Goal: Information Seeking & Learning: Find specific fact

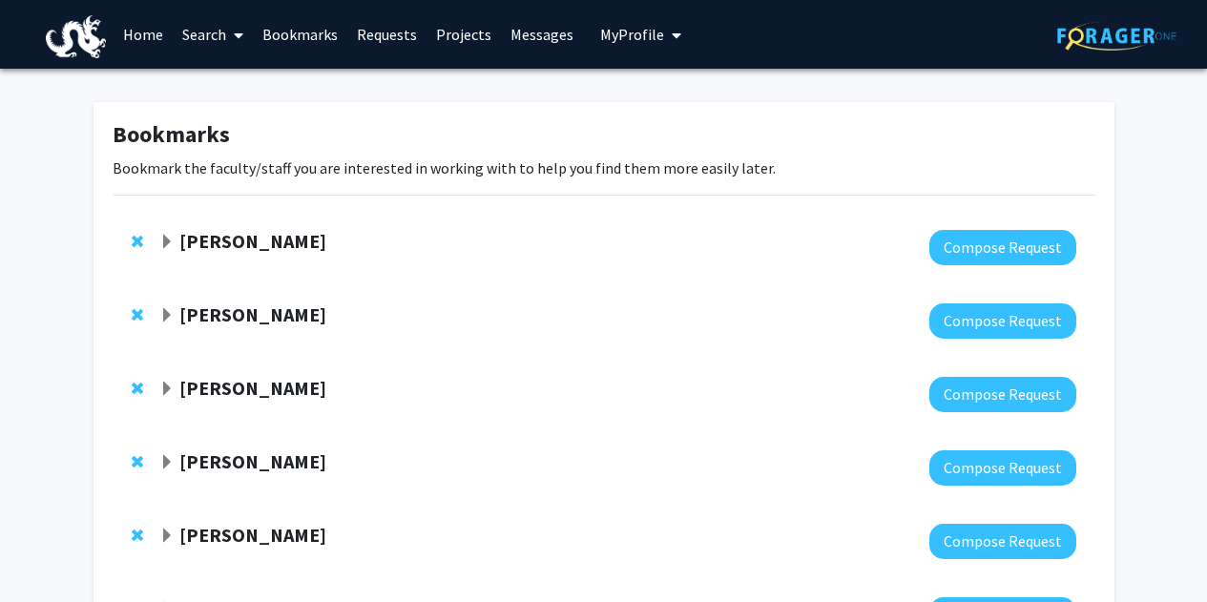
scroll to position [463, 0]
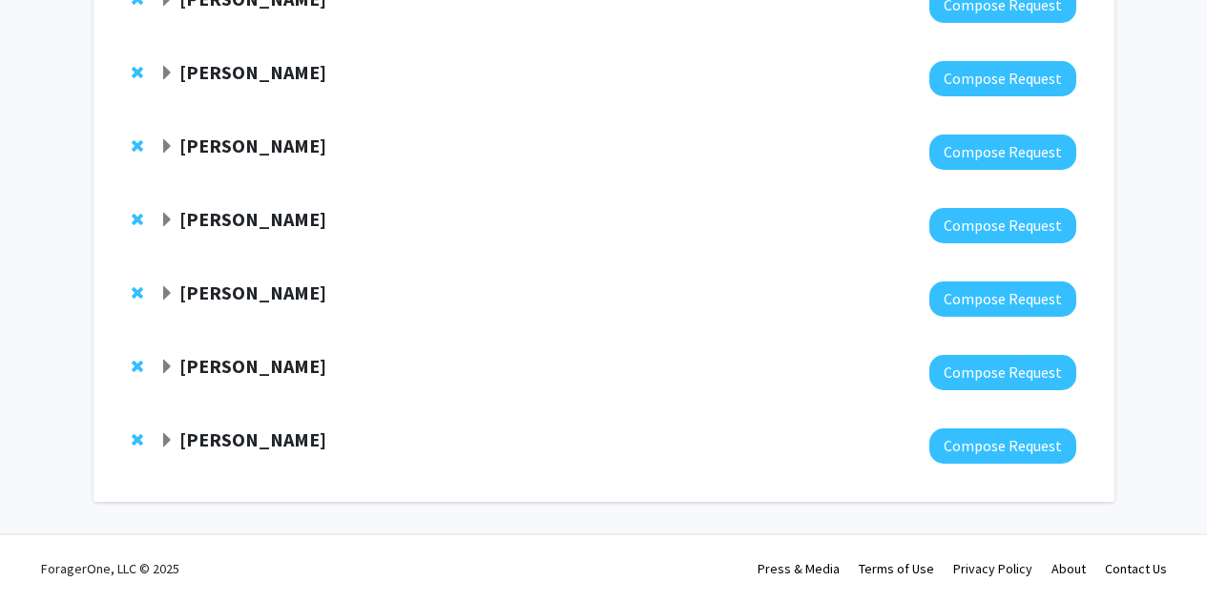
click at [193, 445] on strong "Elias Spiliotis" at bounding box center [252, 439] width 147 height 24
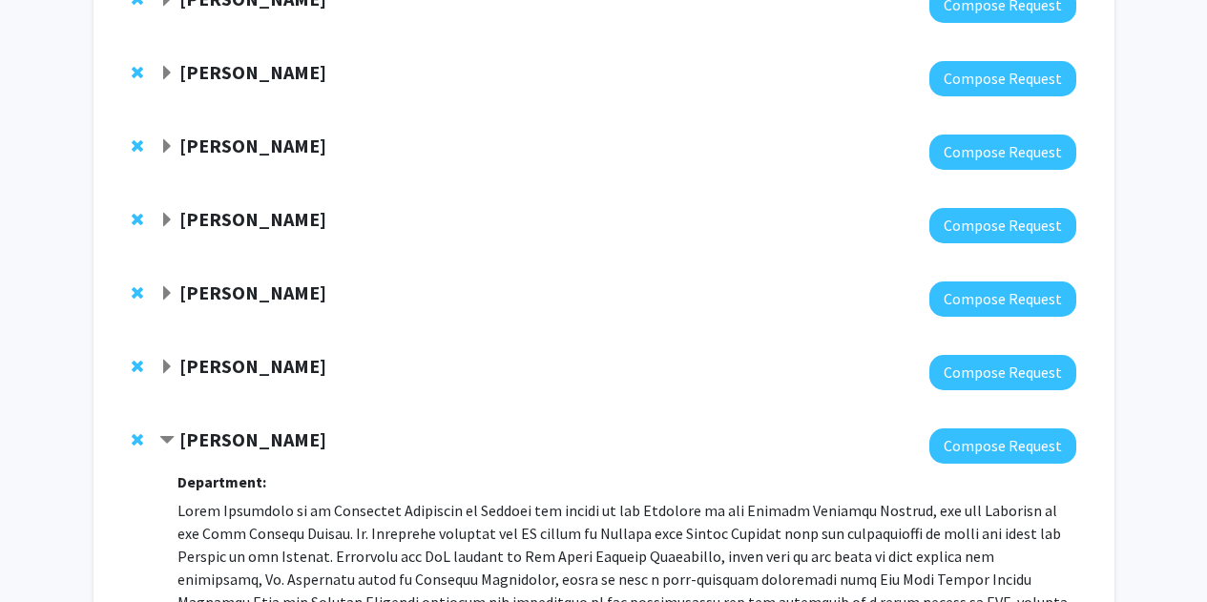
scroll to position [781, 0]
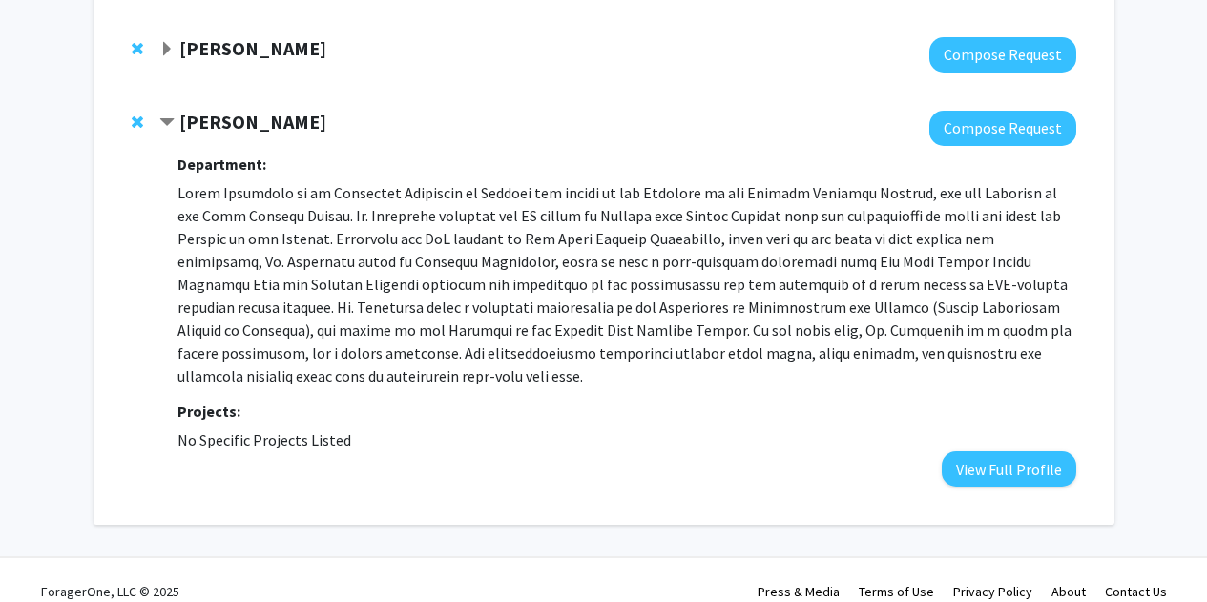
click at [377, 194] on p at bounding box center [626, 284] width 898 height 206
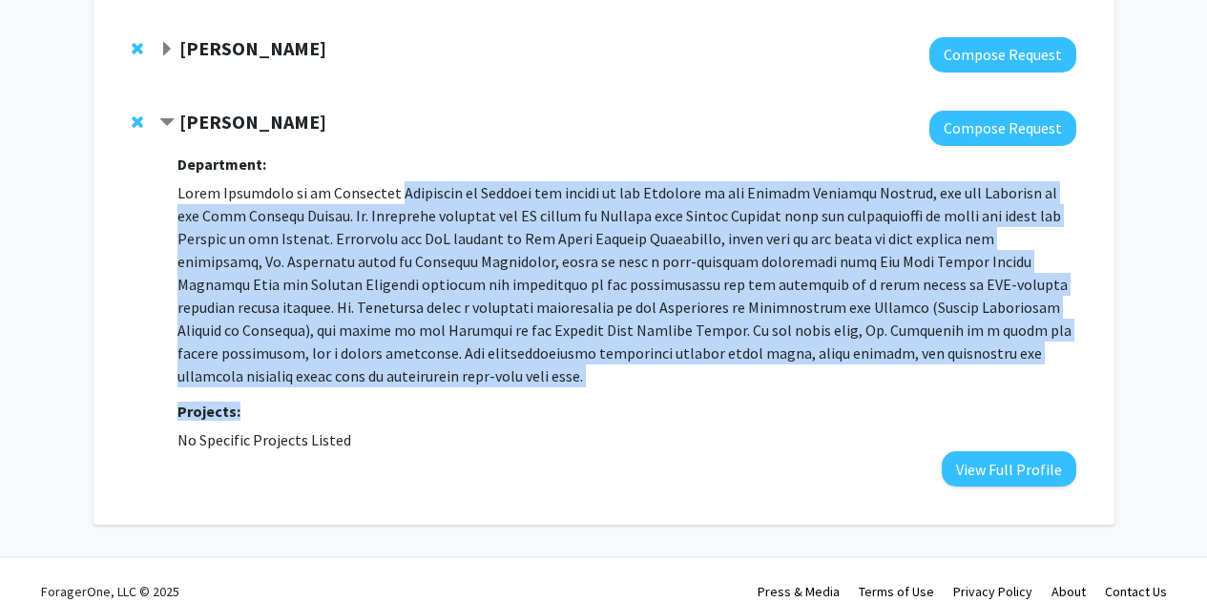
drag, startPoint x: 377, startPoint y: 194, endPoint x: 258, endPoint y: 369, distance: 212.3
click at [258, 369] on div "Department: Projects: No Specific Projects Listed View Full Profile" at bounding box center [626, 316] width 898 height 341
click at [310, 221] on p at bounding box center [626, 284] width 898 height 206
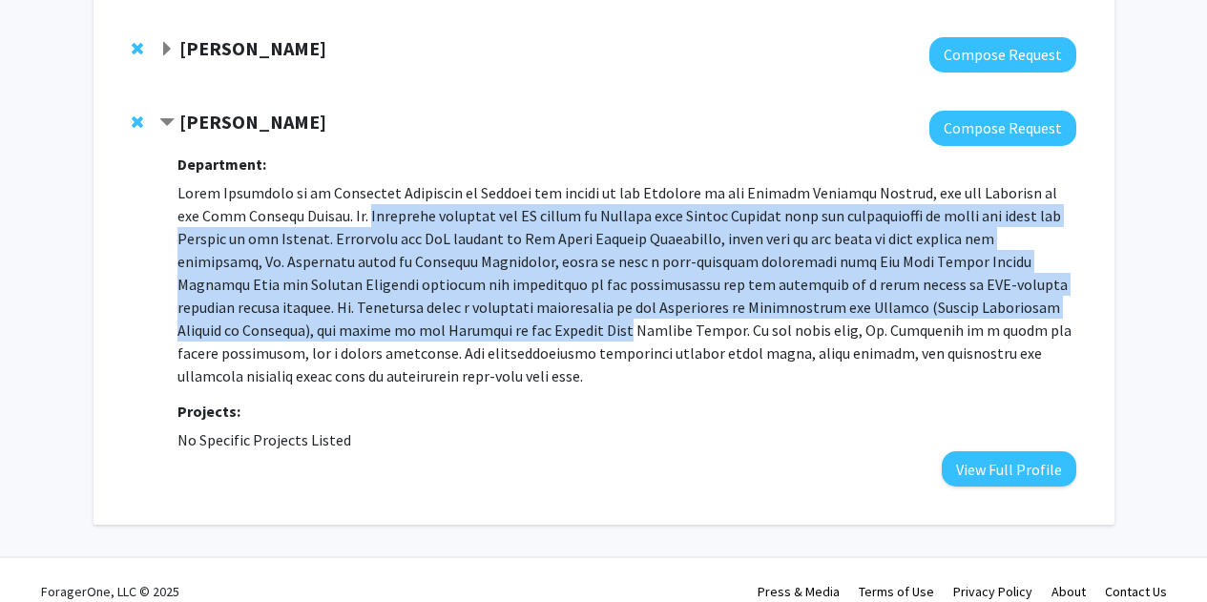
drag, startPoint x: 310, startPoint y: 221, endPoint x: 273, endPoint y: 341, distance: 125.0
click at [273, 341] on p at bounding box center [626, 284] width 898 height 206
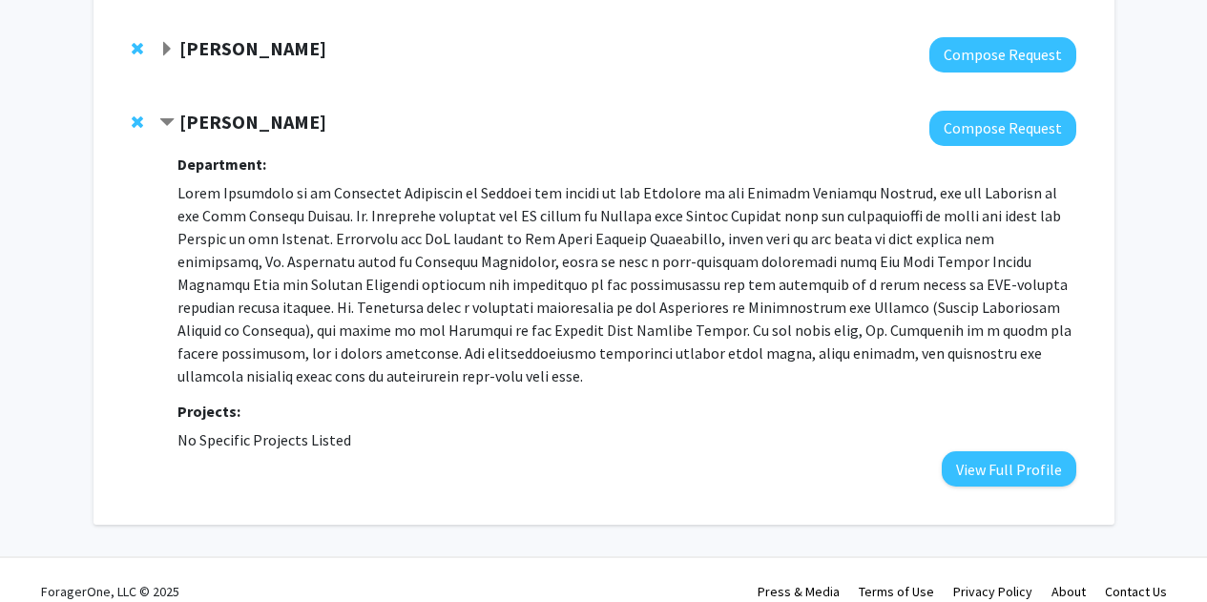
click at [323, 254] on p at bounding box center [626, 284] width 898 height 206
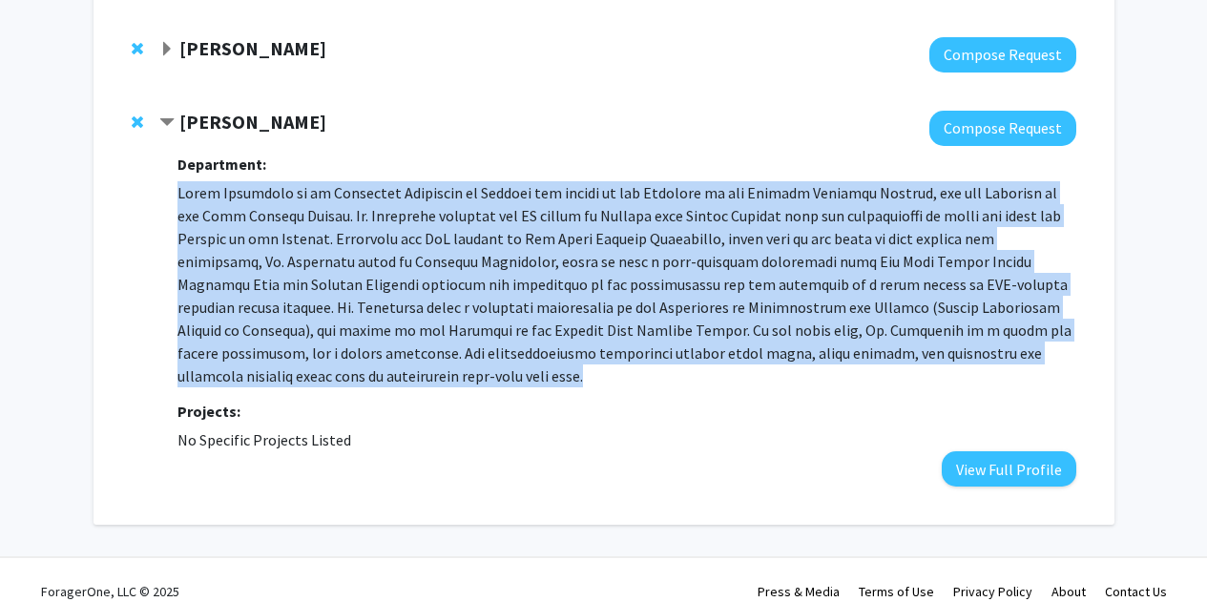
click at [323, 254] on p at bounding box center [626, 284] width 898 height 206
click at [318, 178] on div "Department: Projects: No Specific Projects Listed View Full Profile" at bounding box center [626, 316] width 898 height 341
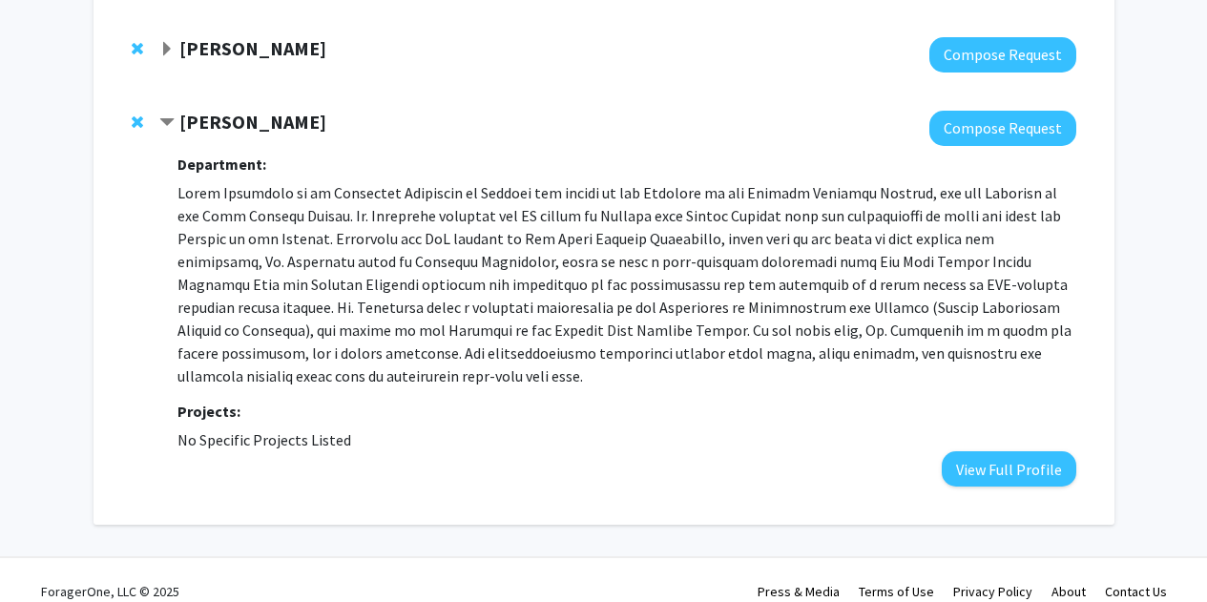
click at [186, 128] on strong "Elias Spiliotis" at bounding box center [252, 122] width 147 height 24
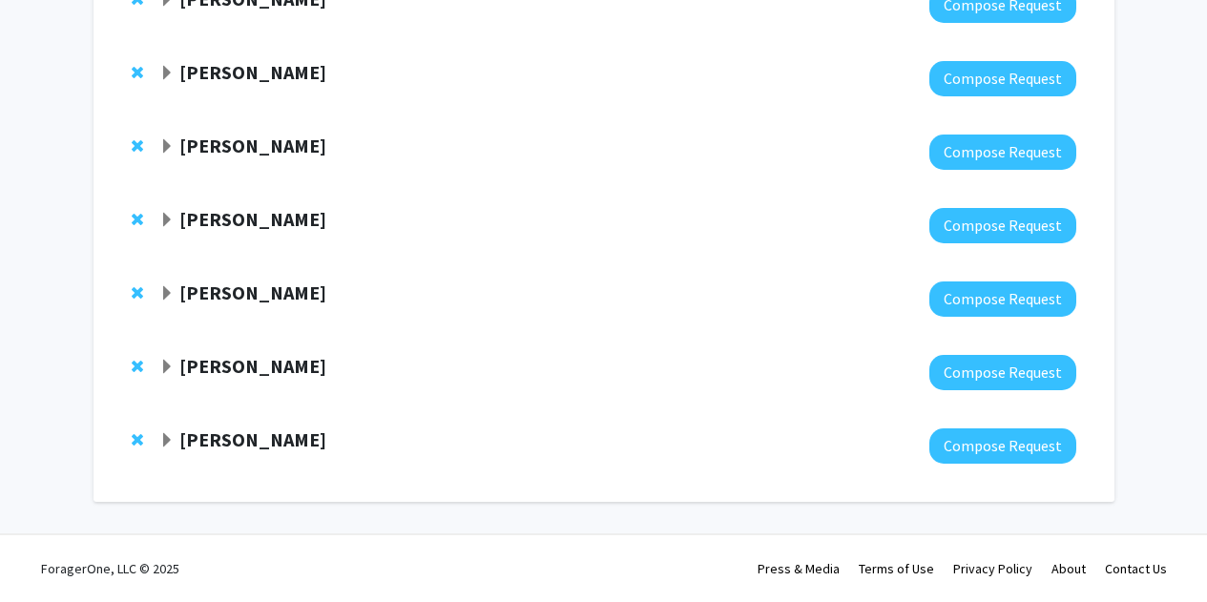
scroll to position [463, 0]
drag, startPoint x: 186, startPoint y: 128, endPoint x: 215, endPoint y: 130, distance: 28.7
click at [215, 130] on div "Felice Elefant Compose Request" at bounding box center [604, 151] width 983 height 73
click at [186, 433] on strong "Elias Spiliotis" at bounding box center [252, 439] width 147 height 24
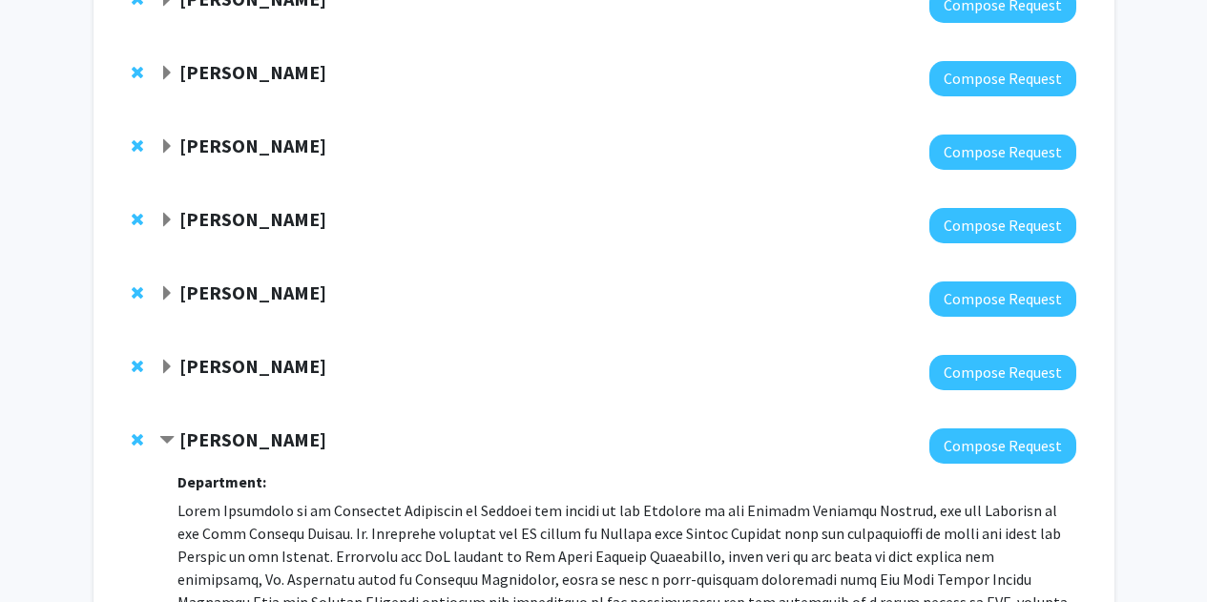
scroll to position [781, 0]
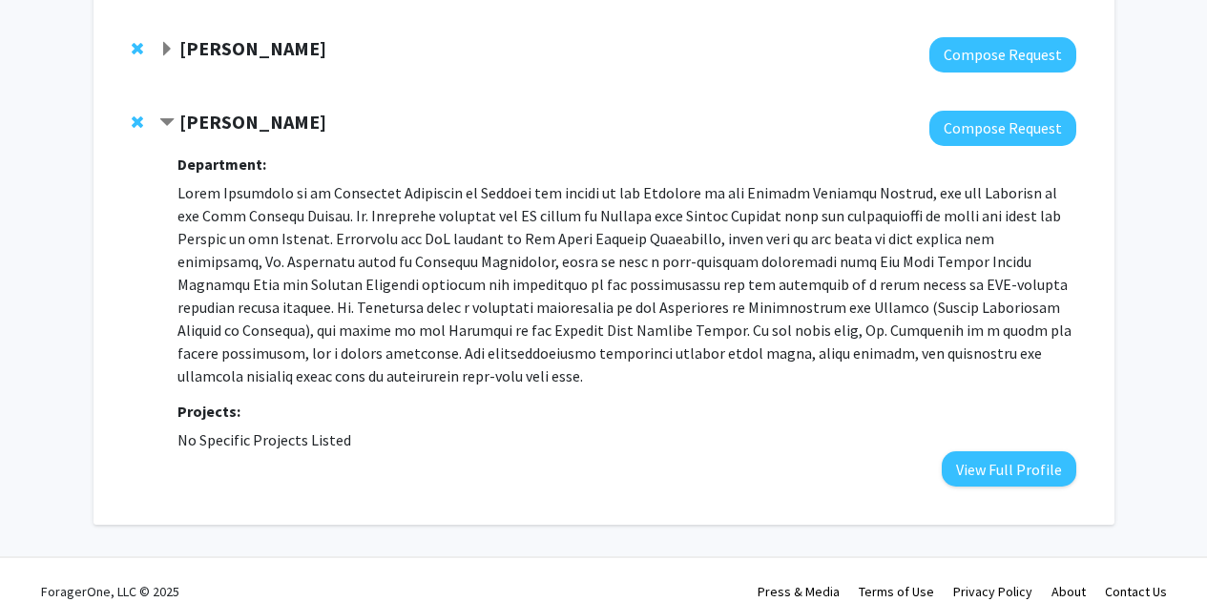
drag, startPoint x: 177, startPoint y: 123, endPoint x: 290, endPoint y: 130, distance: 113.8
click at [290, 130] on div "Elias Spiliotis" at bounding box center [365, 123] width 412 height 24
click at [683, 239] on p at bounding box center [626, 284] width 898 height 206
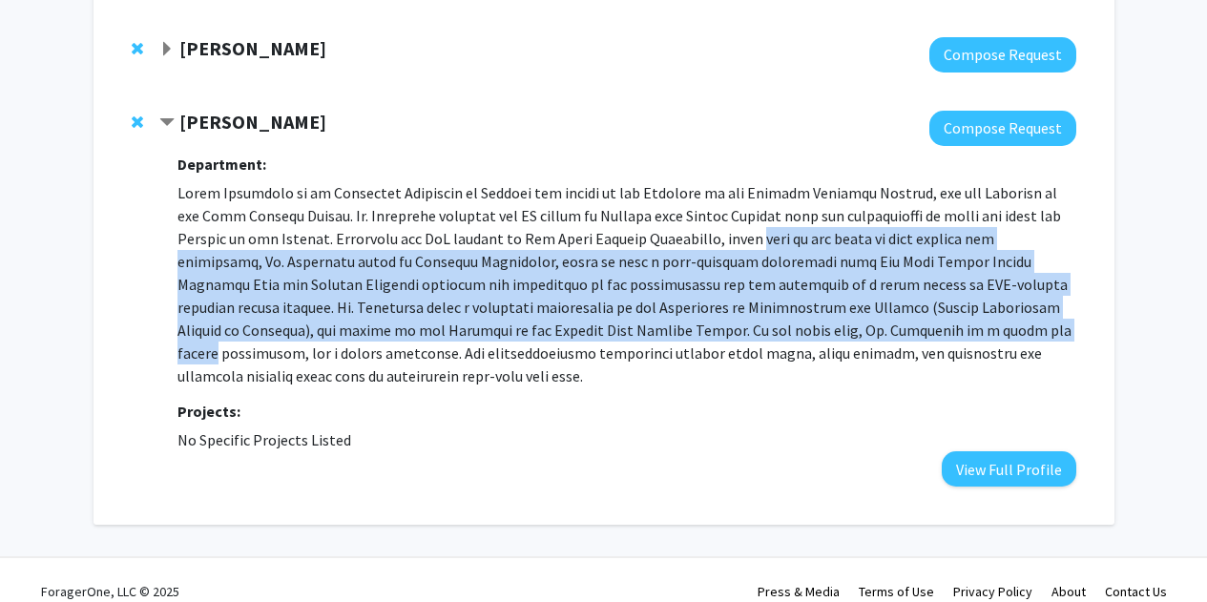
drag, startPoint x: 683, startPoint y: 239, endPoint x: 690, endPoint y: 338, distance: 99.5
click at [690, 338] on p at bounding box center [626, 284] width 898 height 206
click at [664, 277] on p at bounding box center [626, 284] width 898 height 206
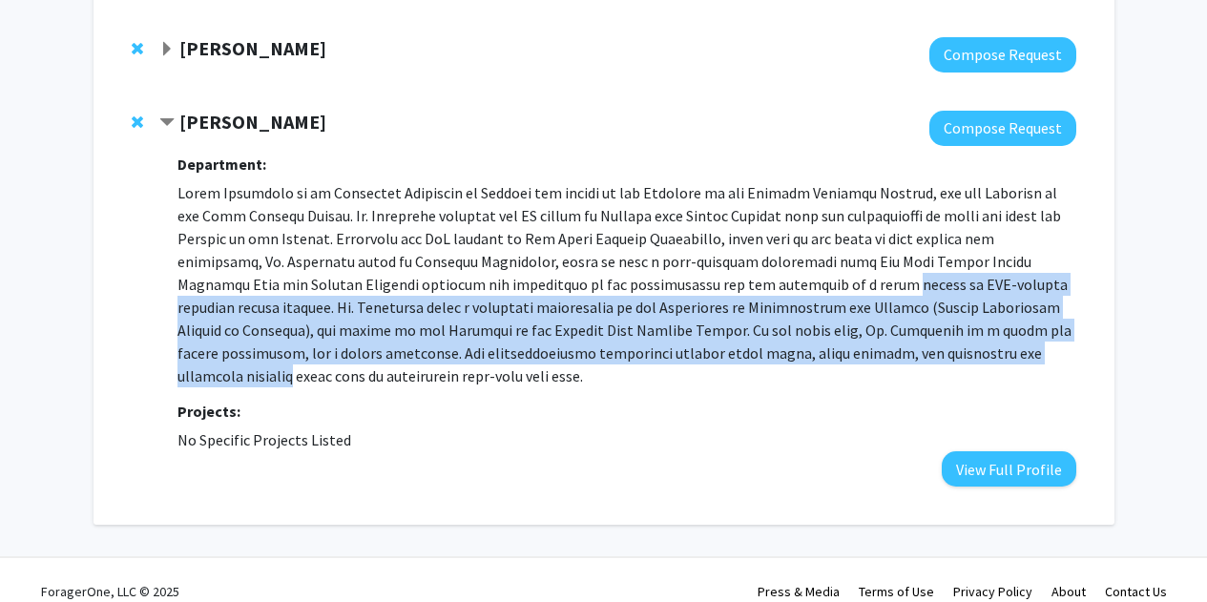
drag, startPoint x: 664, startPoint y: 277, endPoint x: 664, endPoint y: 364, distance: 86.8
click at [664, 364] on p at bounding box center [626, 284] width 898 height 206
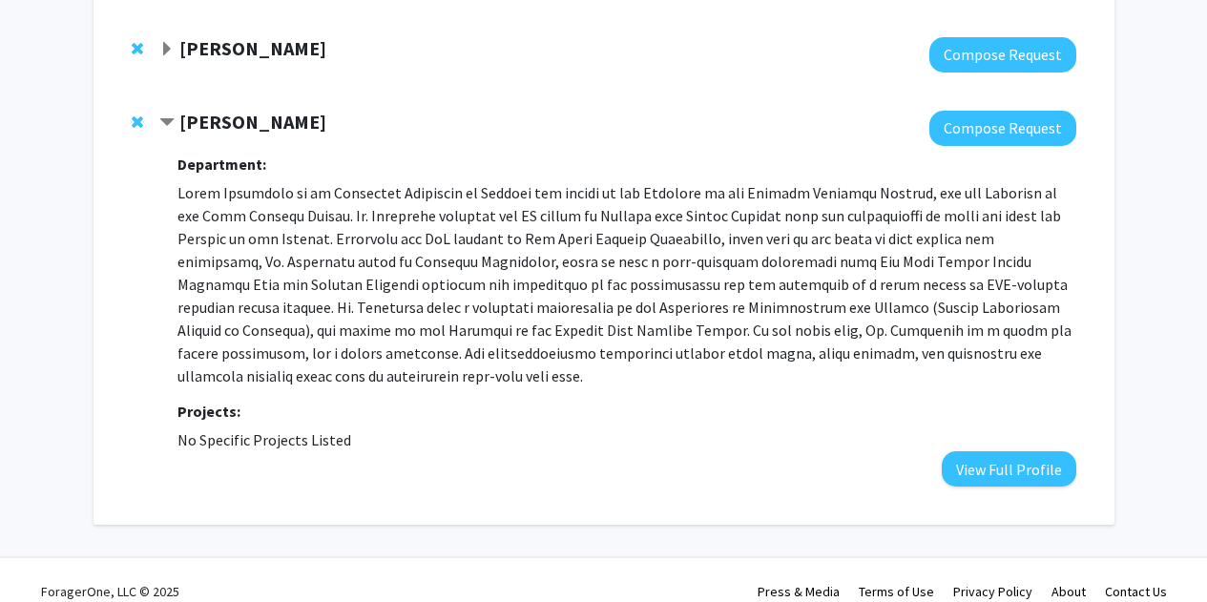
click at [621, 282] on p at bounding box center [626, 284] width 898 height 206
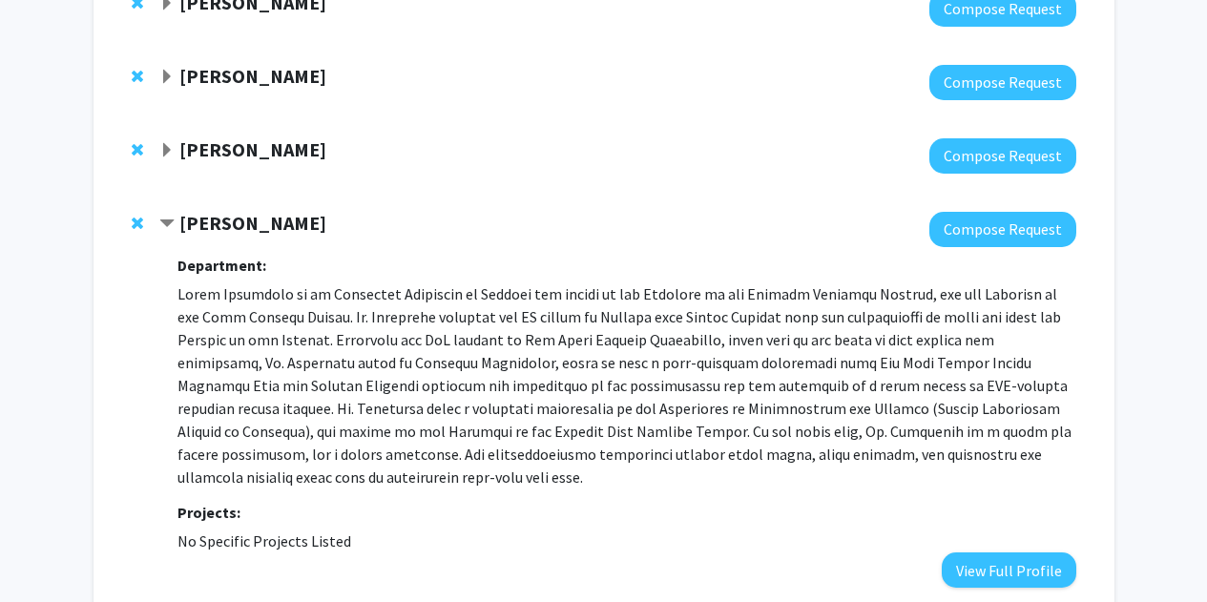
scroll to position [673, 0]
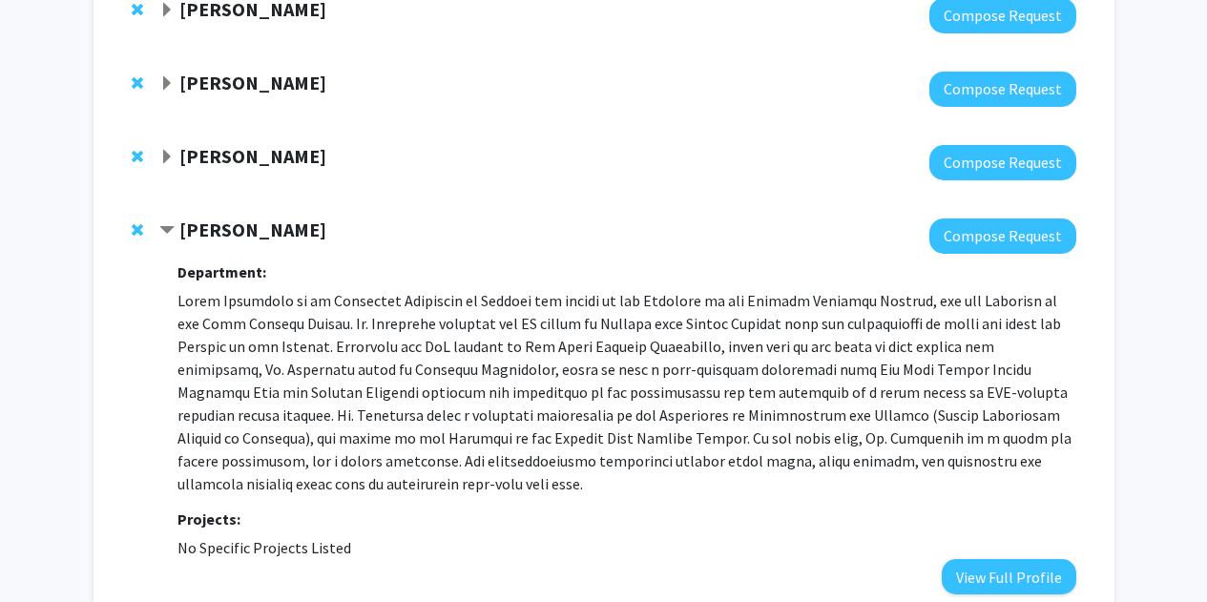
click at [134, 227] on span "Remove Elias Spiliotis from bookmarks" at bounding box center [137, 229] width 11 height 15
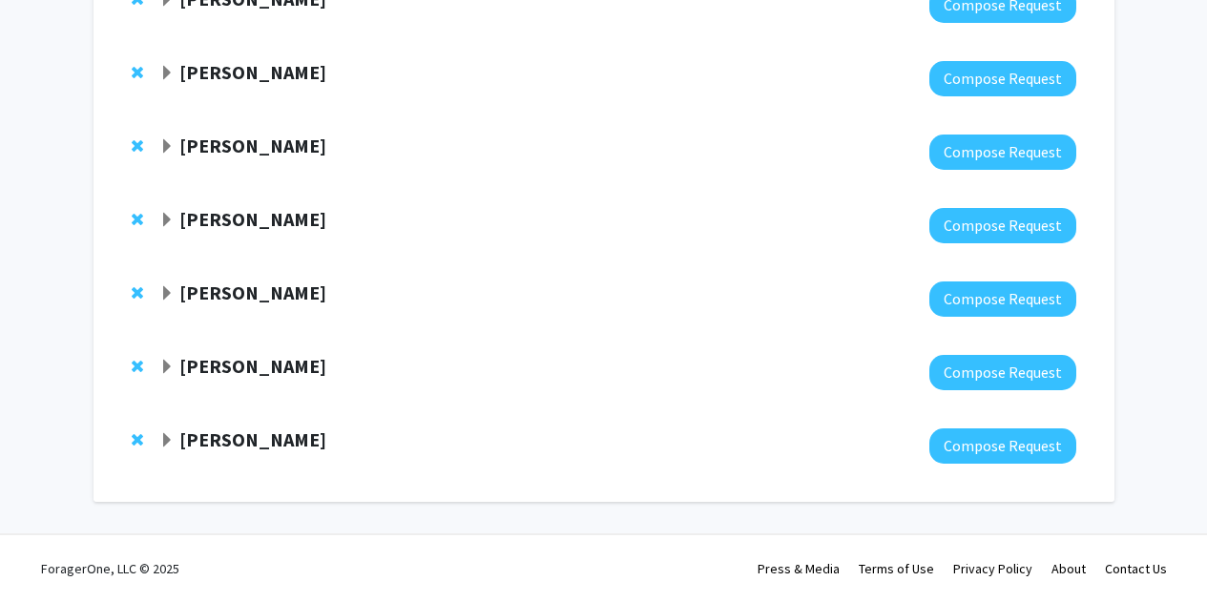
scroll to position [389, 0]
click at [251, 438] on strong "[PERSON_NAME]" at bounding box center [252, 439] width 147 height 24
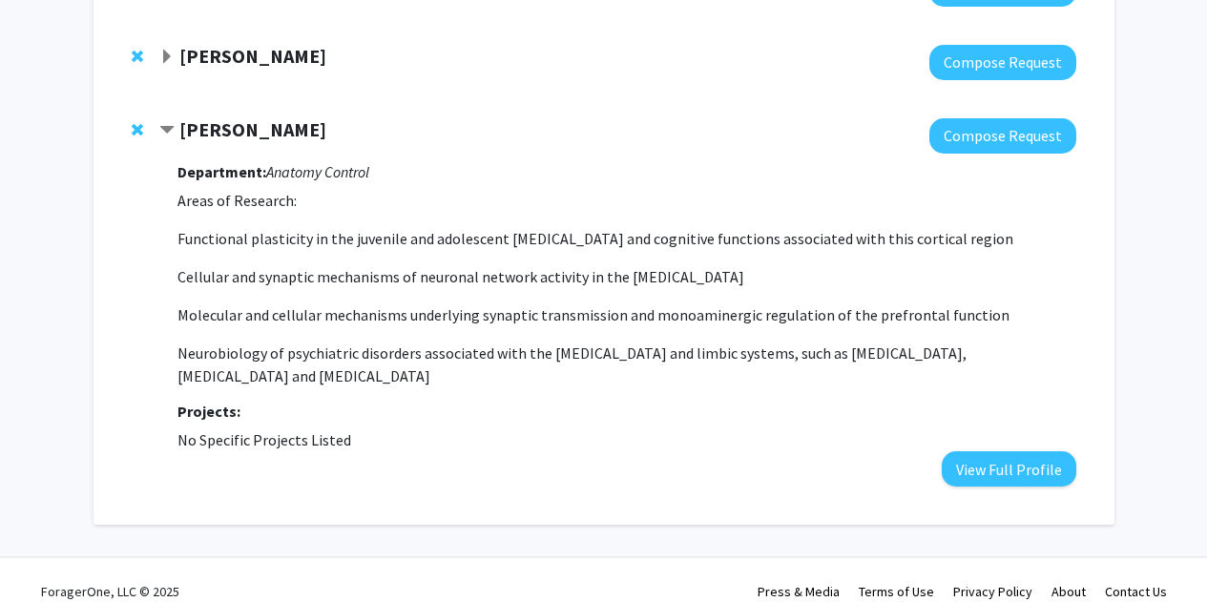
scroll to position [699, 0]
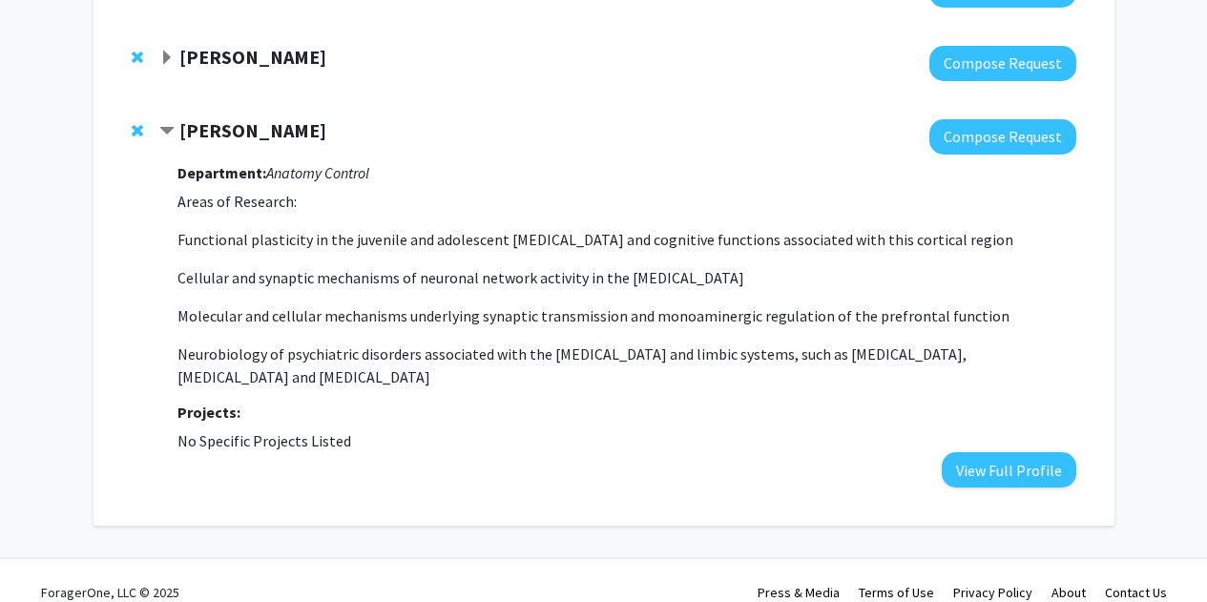
click at [268, 238] on p "Functional plasticity in the juvenile and adolescent prefrontal cortex and cogn…" at bounding box center [626, 239] width 898 height 23
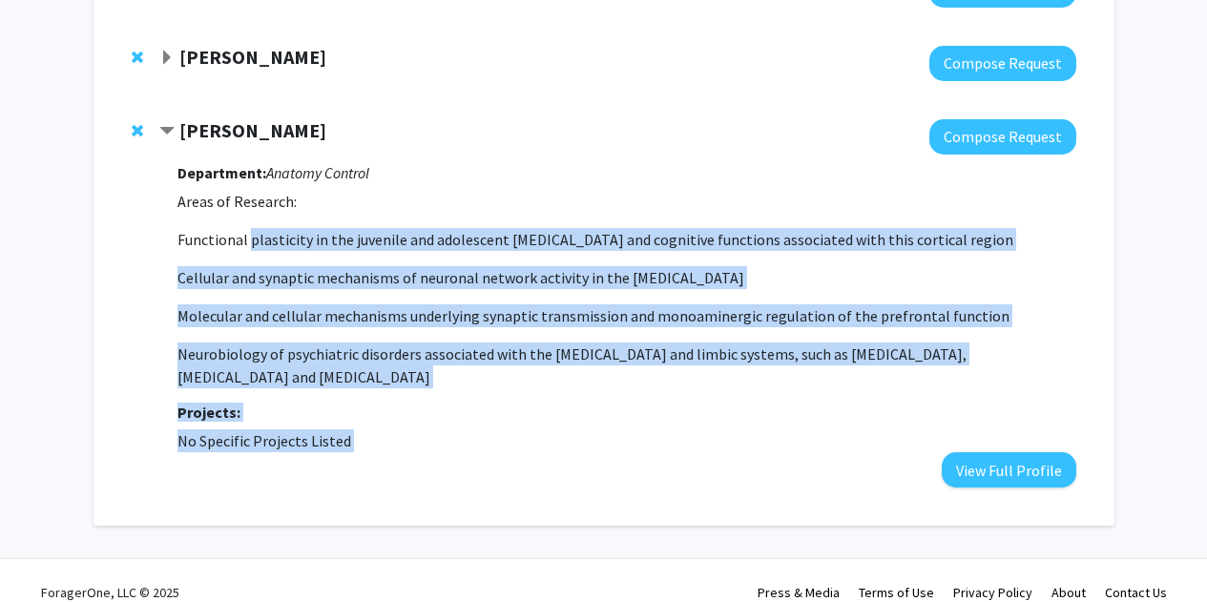
drag, startPoint x: 268, startPoint y: 238, endPoint x: 374, endPoint y: 403, distance: 196.1
click at [374, 403] on div "Department: Anatomy Control Areas of Research: Functional plasticity in the juv…" at bounding box center [626, 321] width 898 height 333
click at [367, 327] on p "Areas of Research: Functional plasticity in the juvenile and adolescent prefron…" at bounding box center [626, 289] width 898 height 198
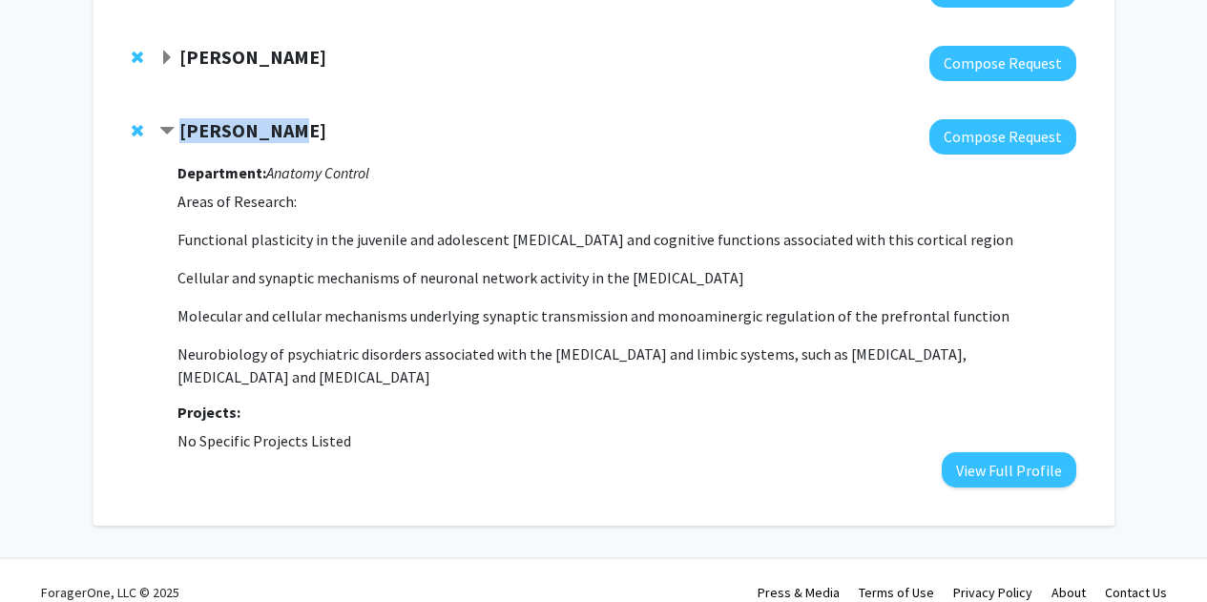
drag, startPoint x: 178, startPoint y: 138, endPoint x: 315, endPoint y: 129, distance: 136.8
click at [315, 129] on div "[PERSON_NAME]" at bounding box center [365, 131] width 412 height 24
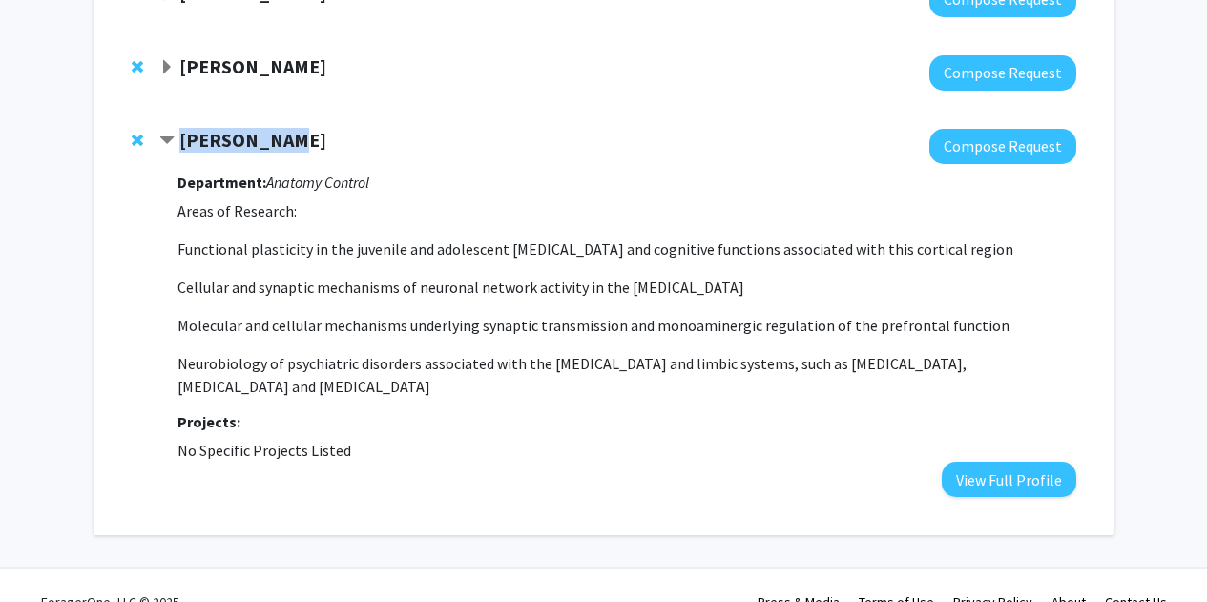
scroll to position [699, 0]
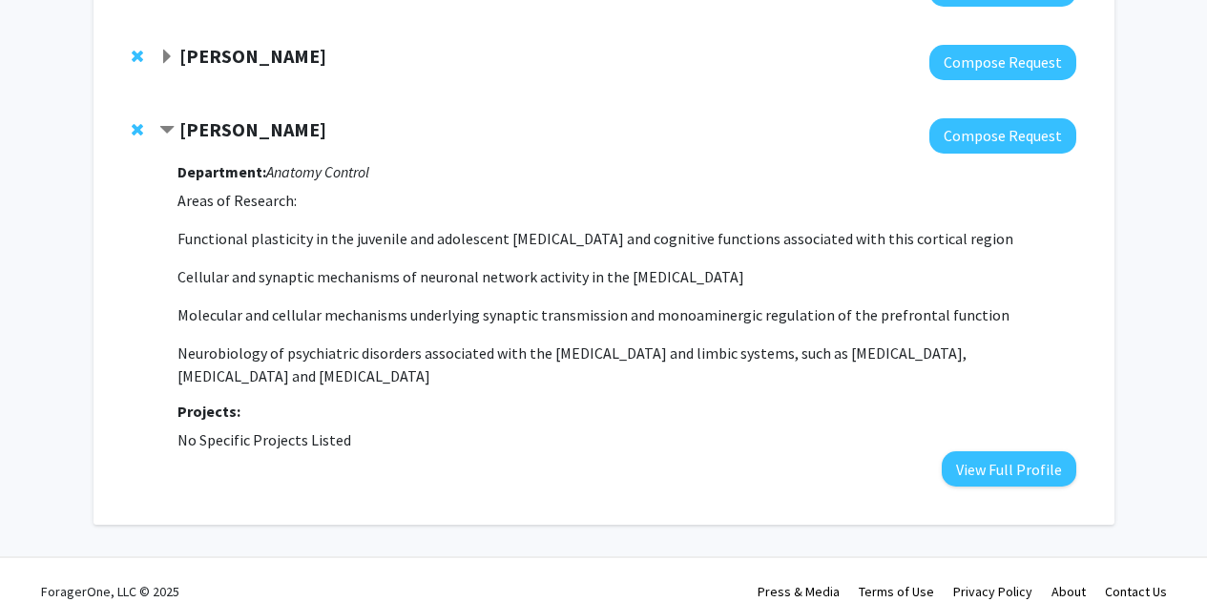
click at [216, 144] on div at bounding box center [617, 135] width 916 height 35
click at [206, 126] on strong "[PERSON_NAME]" at bounding box center [252, 129] width 147 height 24
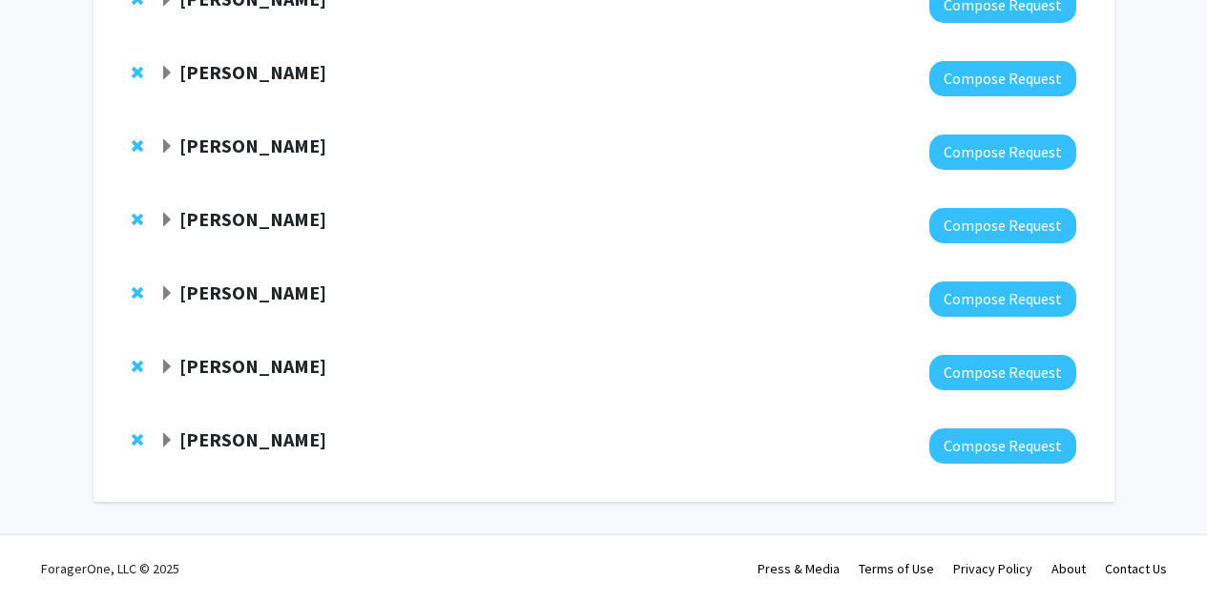
scroll to position [389, 0]
click at [198, 438] on strong "[PERSON_NAME]" at bounding box center [252, 439] width 147 height 24
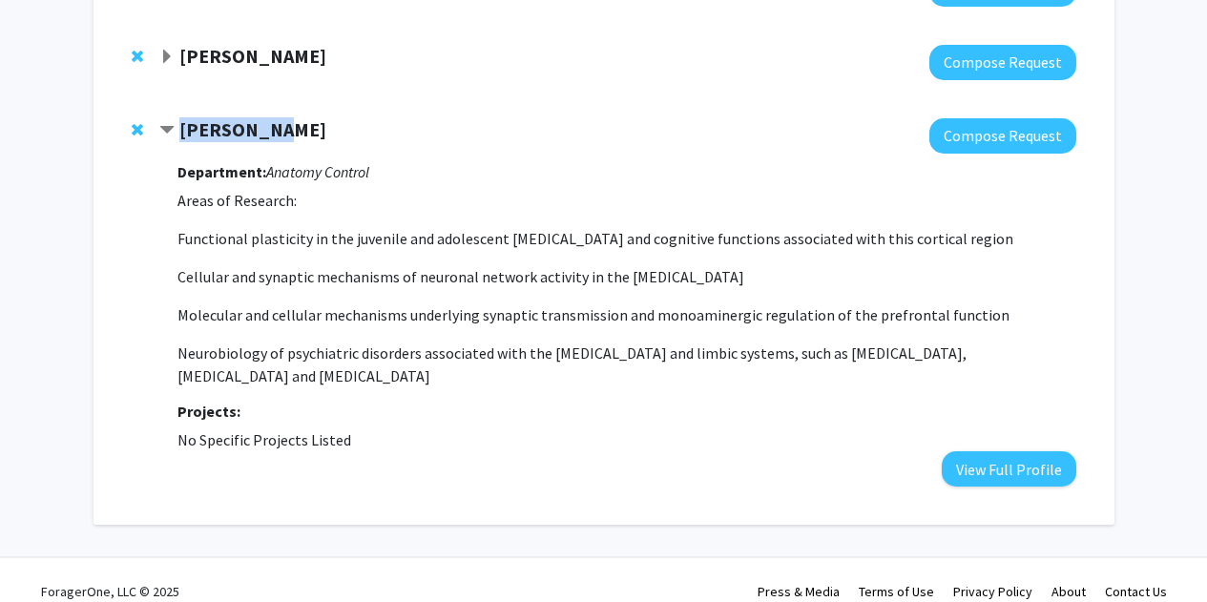
drag, startPoint x: 183, startPoint y: 127, endPoint x: 280, endPoint y: 141, distance: 97.4
click at [280, 141] on strong "[PERSON_NAME]" at bounding box center [252, 129] width 147 height 24
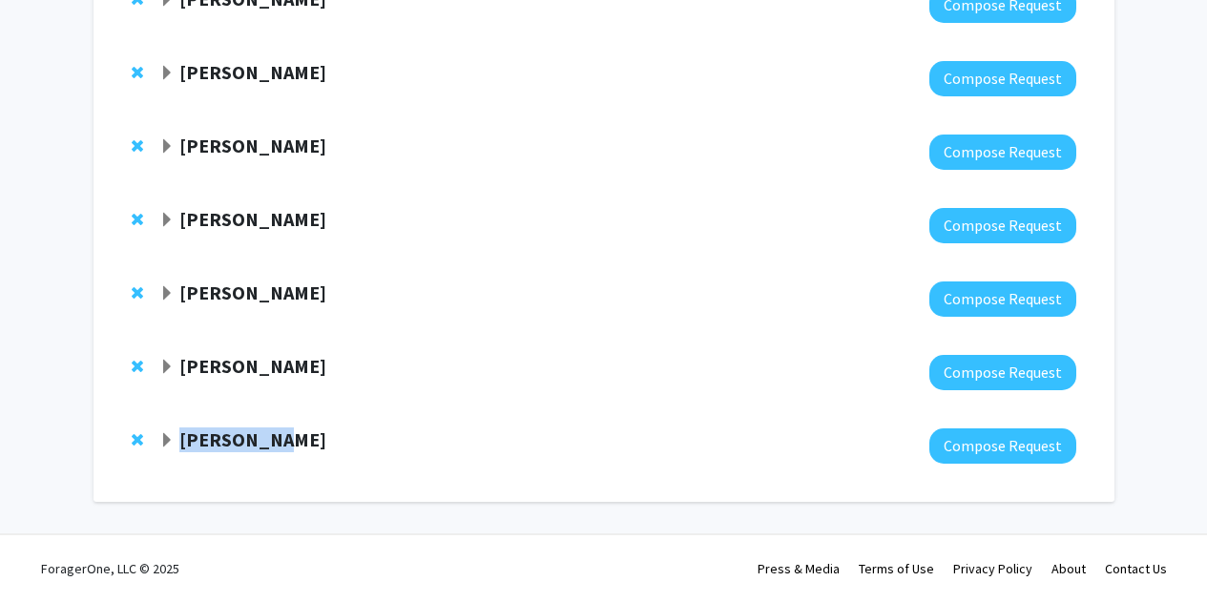
scroll to position [389, 0]
click at [215, 480] on div "Wen-Jun Gao Compose Request" at bounding box center [604, 445] width 983 height 73
click at [209, 445] on strong "[PERSON_NAME]" at bounding box center [252, 439] width 147 height 24
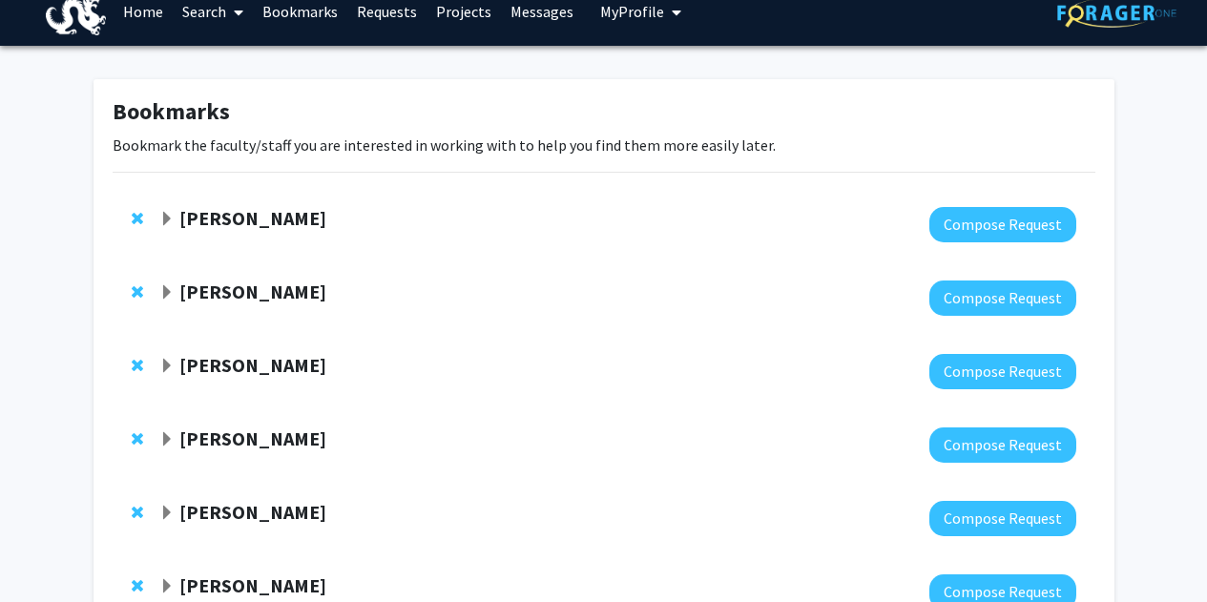
scroll to position [0, 0]
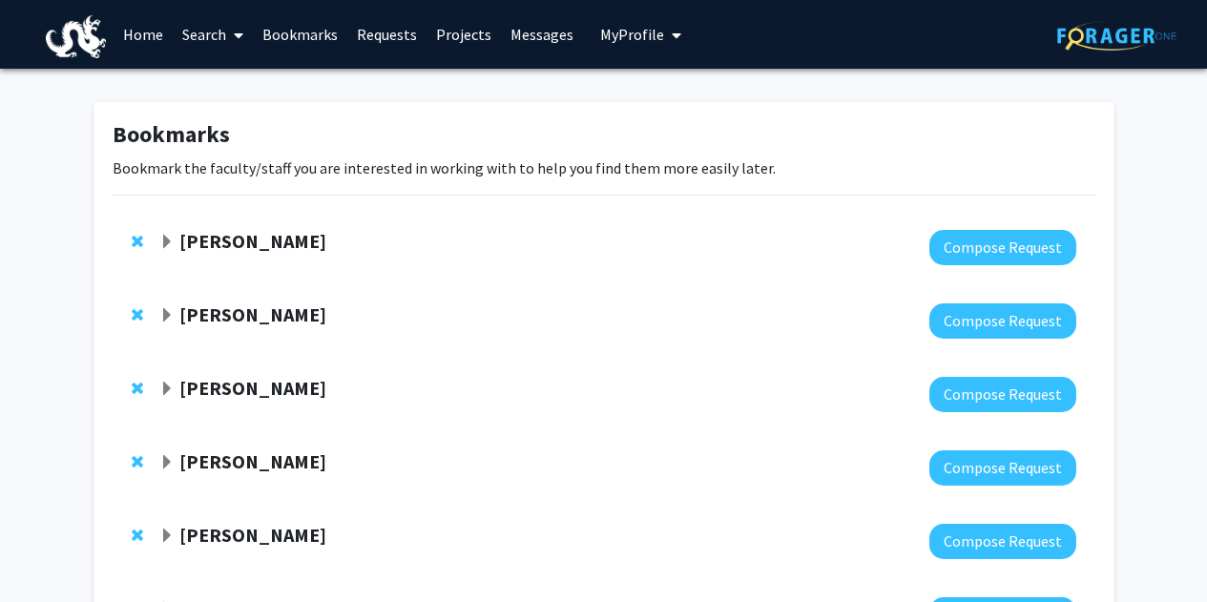
click at [196, 36] on link "Search" at bounding box center [213, 34] width 80 height 67
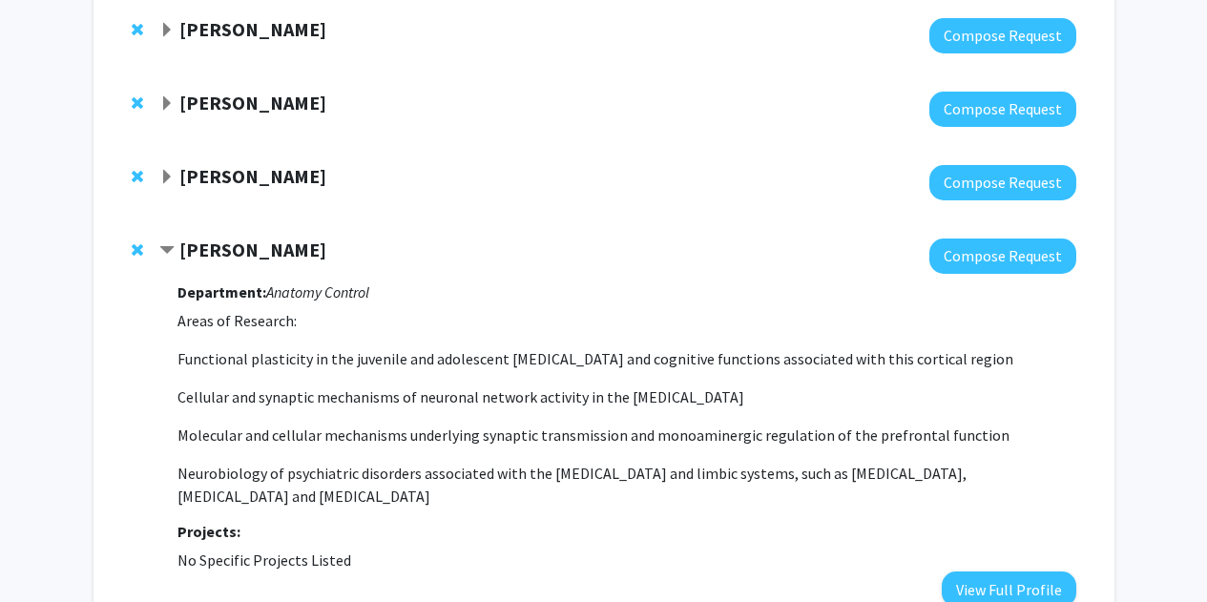
scroll to position [699, 0]
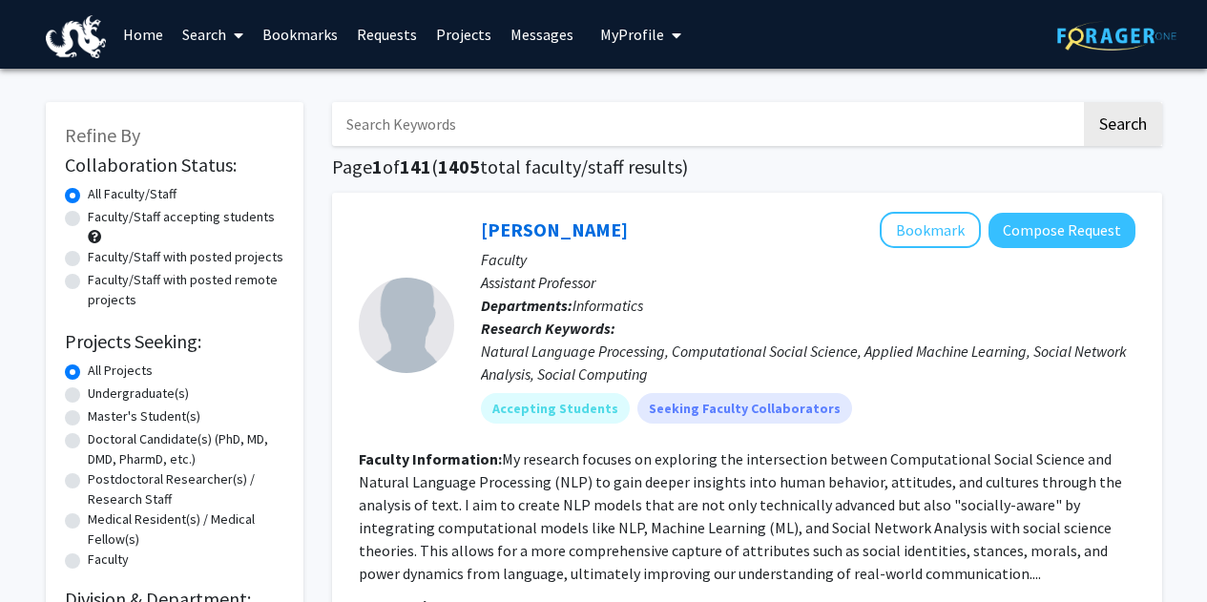
click at [410, 126] on input "Search Keywords" at bounding box center [706, 124] width 749 height 44
type input "[PERSON_NAME]"
click at [1084, 102] on button "Search" at bounding box center [1123, 124] width 78 height 44
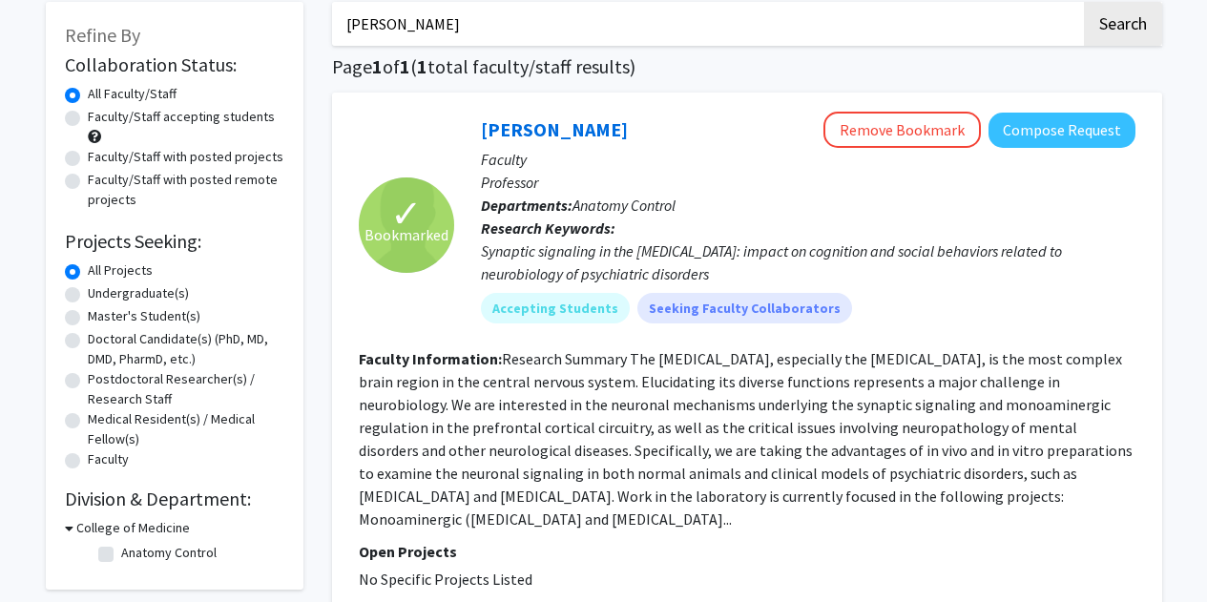
scroll to position [136, 0]
